Goal: Task Accomplishment & Management: Use online tool/utility

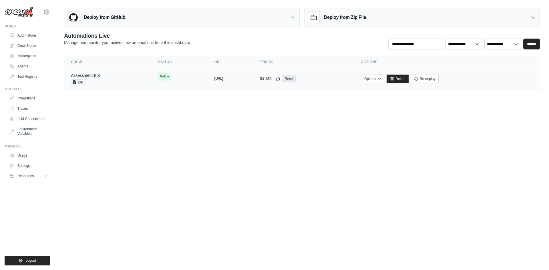
click at [223, 79] on button "[URL]" at bounding box center [218, 78] width 9 height 5
click at [158, 75] on span "Online" at bounding box center [164, 77] width 13 height 8
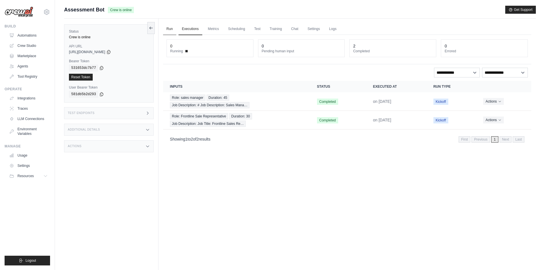
click at [172, 28] on link "Run" at bounding box center [169, 29] width 13 height 12
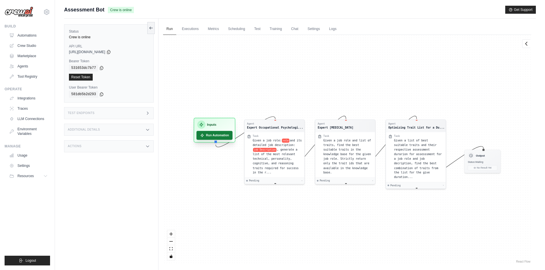
click at [213, 133] on button "Run Automation" at bounding box center [214, 135] width 36 height 9
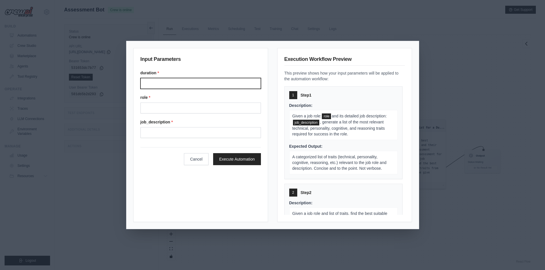
click at [207, 85] on input "Duration" at bounding box center [200, 83] width 120 height 11
type input "**"
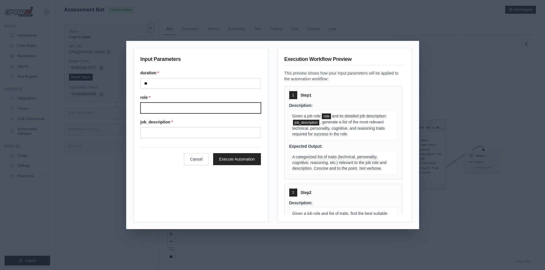
click at [183, 109] on input "Role" at bounding box center [200, 108] width 120 height 11
type input "**********"
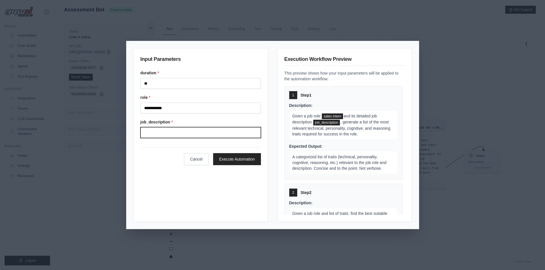
click at [176, 130] on input "Job description" at bounding box center [200, 132] width 120 height 11
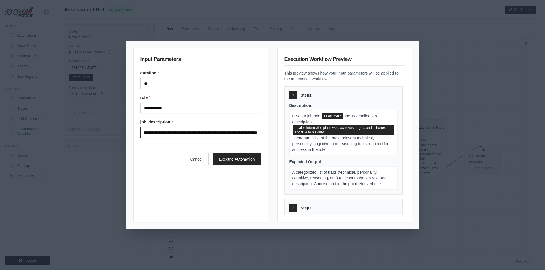
scroll to position [0, 29]
type input "**********"
click at [234, 164] on button "Execute Automation" at bounding box center [237, 159] width 48 height 12
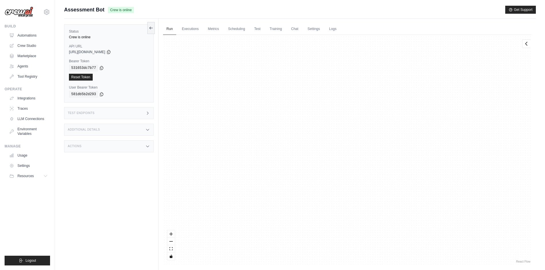
scroll to position [2050, 0]
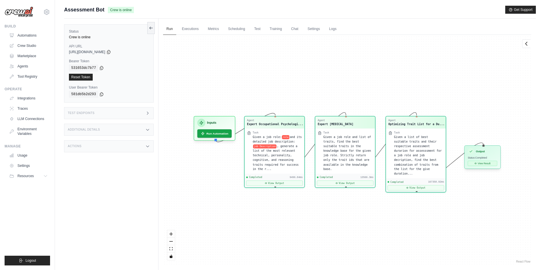
click at [475, 166] on button "View Result" at bounding box center [481, 163] width 29 height 5
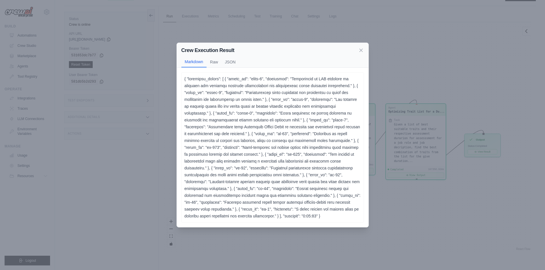
scroll to position [24, 0]
click at [212, 67] on button "Raw" at bounding box center [213, 61] width 15 height 11
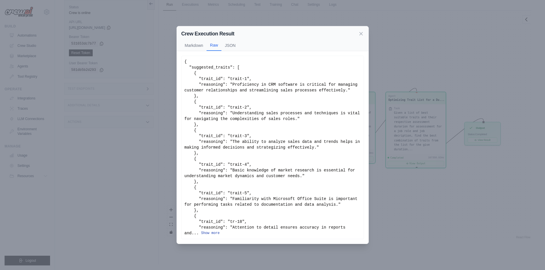
click at [201, 234] on button "Show more" at bounding box center [210, 233] width 19 height 5
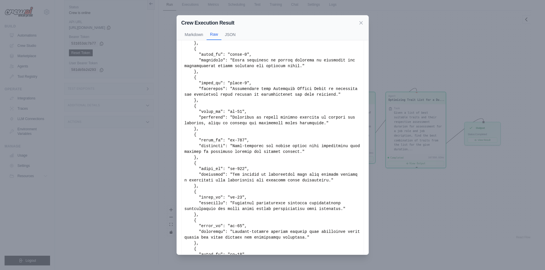
scroll to position [1, 0]
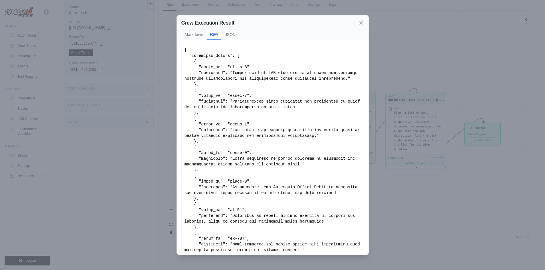
click at [359, 27] on div "Crew Execution Result Markdown Raw JSON" at bounding box center [273, 27] width 192 height 25
click at [227, 33] on button "JSON" at bounding box center [229, 34] width 17 height 11
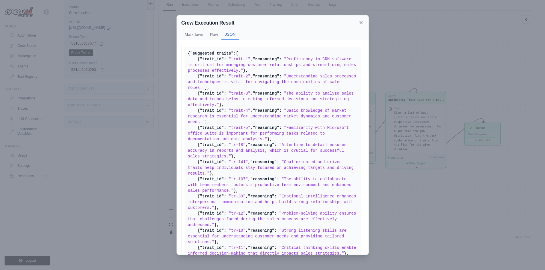
click at [362, 23] on icon at bounding box center [361, 23] width 6 height 6
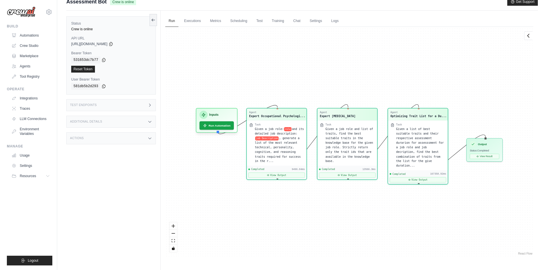
scroll to position [0, 0]
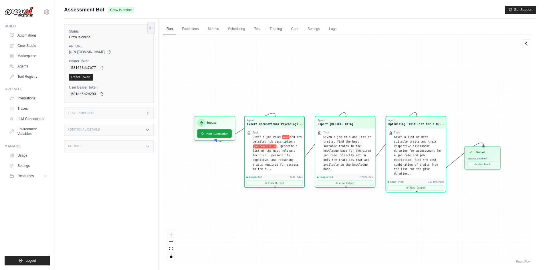
click at [125, 117] on div "Test Endpoints" at bounding box center [108, 113] width 89 height 12
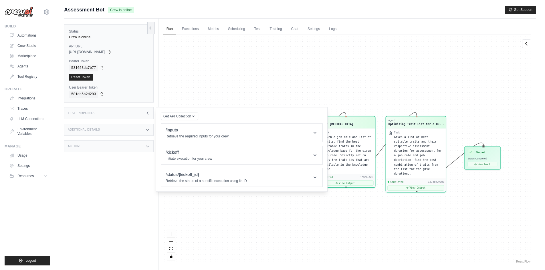
click at [123, 132] on div "Additional Details" at bounding box center [108, 130] width 89 height 12
click at [97, 191] on div "Status Crew is online API URL copied [URL][DOMAIN_NAME] Bearer Token copied 531…" at bounding box center [111, 154] width 94 height 270
click at [85, 210] on div "Status Crew is online API URL copied [URL][DOMAIN_NAME] Bearer Token copied 531…" at bounding box center [111, 154] width 94 height 270
click at [36, 35] on link "Automations" at bounding box center [28, 35] width 43 height 9
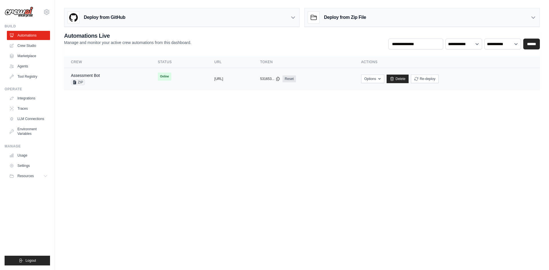
click at [178, 74] on td "Online" at bounding box center [179, 76] width 57 height 17
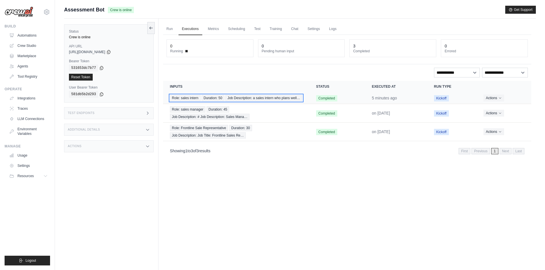
click at [252, 96] on span "Job Description: a sales intern who plans well…" at bounding box center [263, 98] width 77 height 6
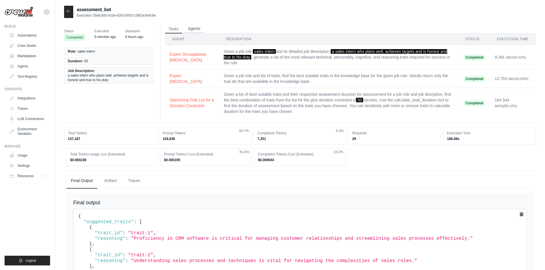
click at [200, 30] on button "Agents" at bounding box center [193, 29] width 19 height 9
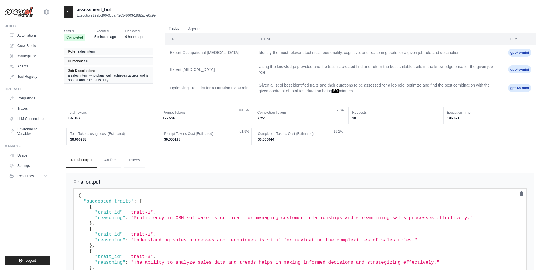
click at [178, 27] on button "Tasks" at bounding box center [173, 29] width 17 height 9
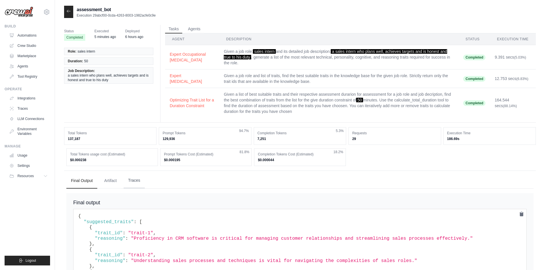
click at [138, 180] on button "Traces" at bounding box center [133, 180] width 21 height 15
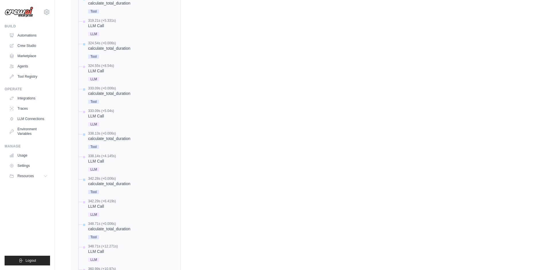
scroll to position [1233, 0]
